Goal: Task Accomplishment & Management: Manage account settings

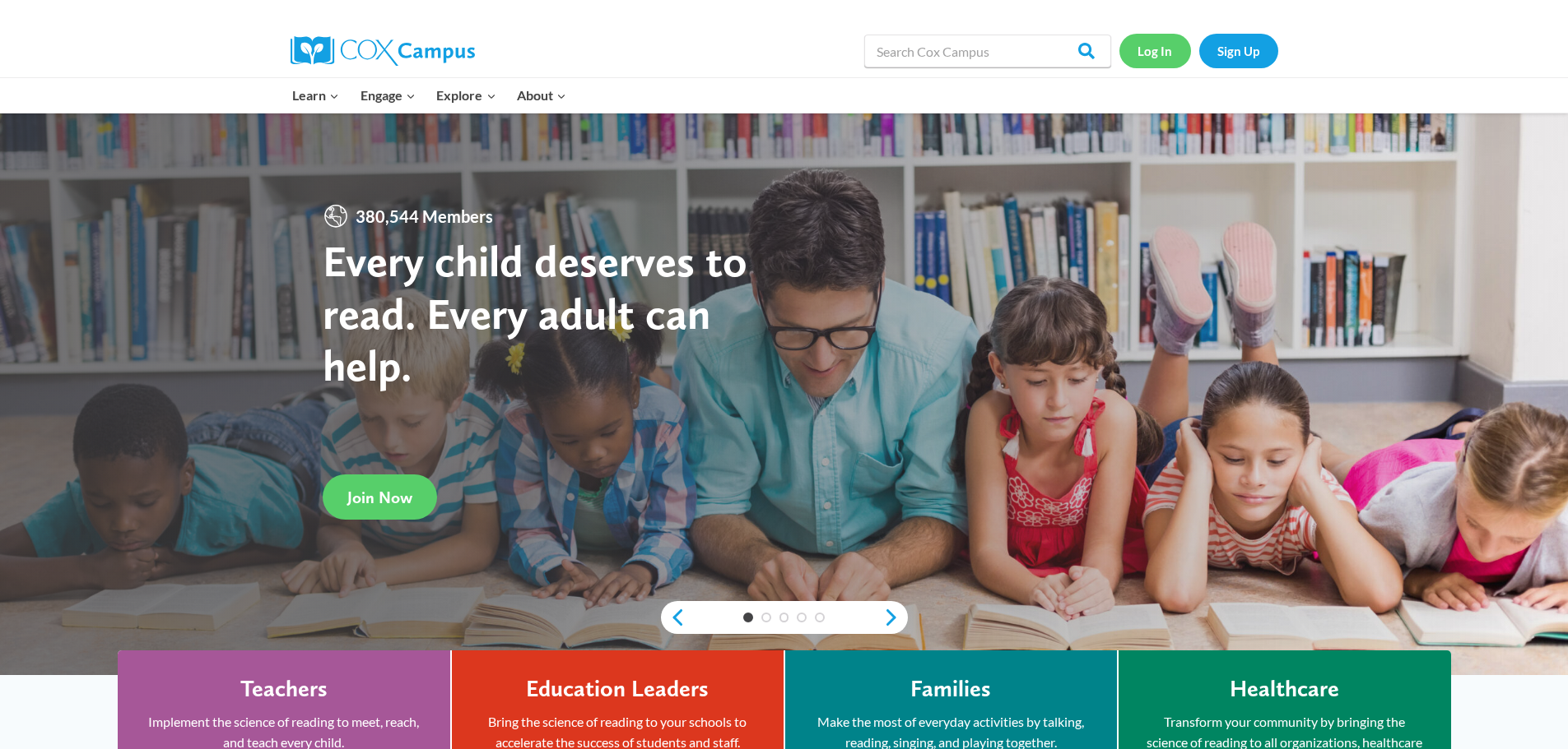
click at [1146, 52] on link "Log In" at bounding box center [1155, 50] width 71 height 34
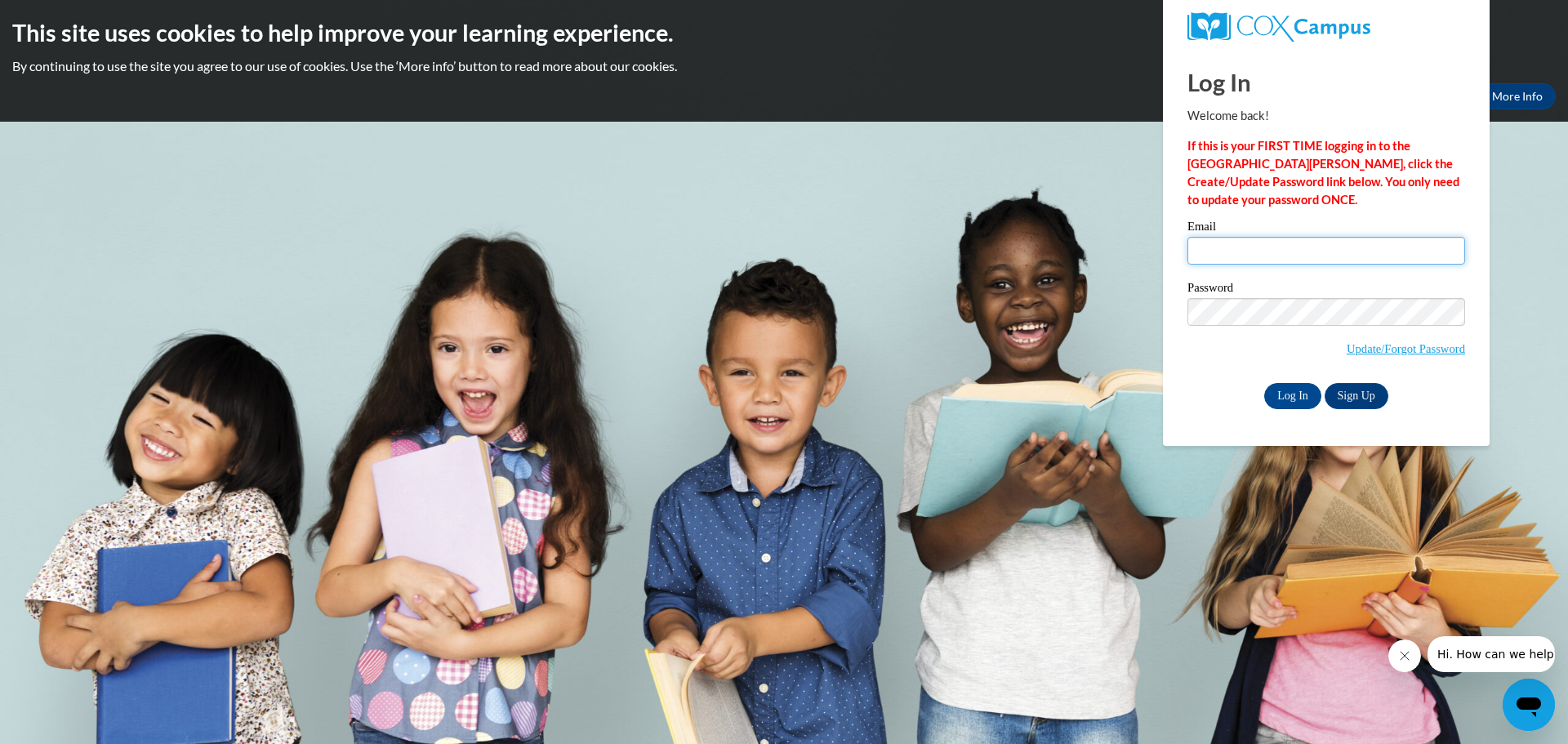
click at [1281, 241] on input "Email" at bounding box center [1326, 250] width 278 height 28
click at [1042, 86] on div "Okay More Info" at bounding box center [784, 96] width 1544 height 26
click at [1075, 82] on div "This site uses cookies to help improve your learning experience. By continuing …" at bounding box center [784, 60] width 1568 height 122
